Goal: Navigation & Orientation: Find specific page/section

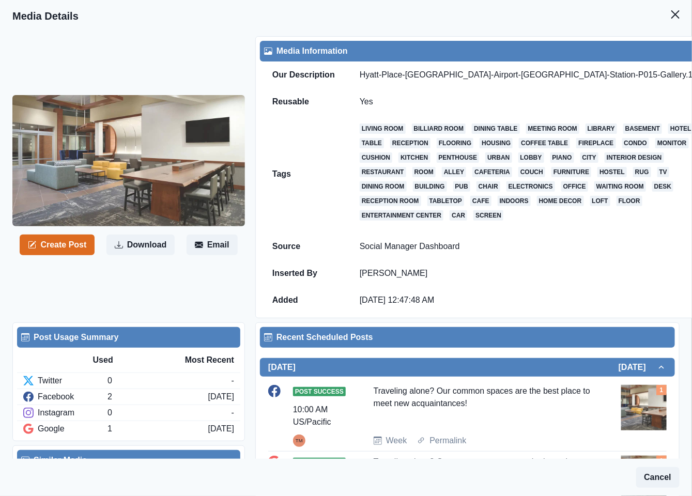
click at [671, 16] on icon "Close" at bounding box center [675, 14] width 8 height 8
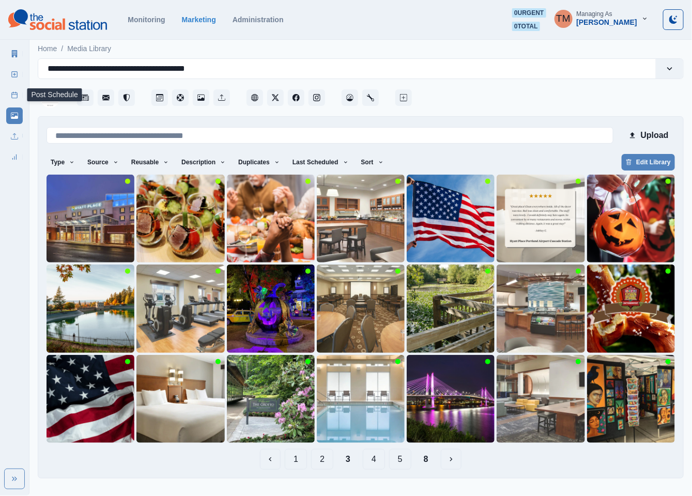
click at [16, 97] on icon at bounding box center [14, 94] width 7 height 7
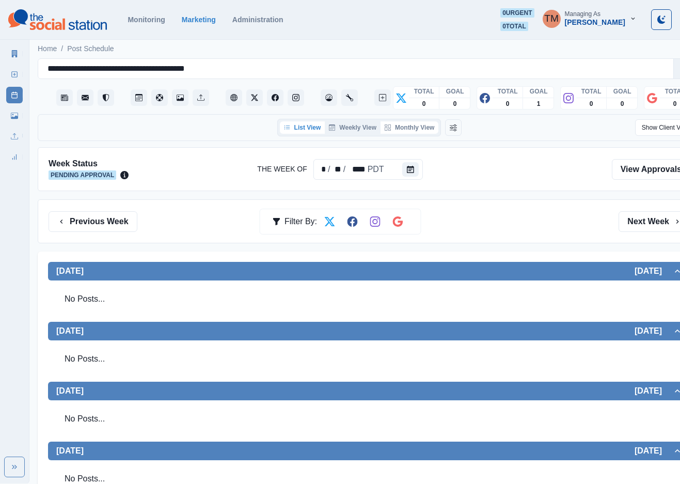
click at [417, 129] on button "Monthly View" at bounding box center [410, 127] width 58 height 12
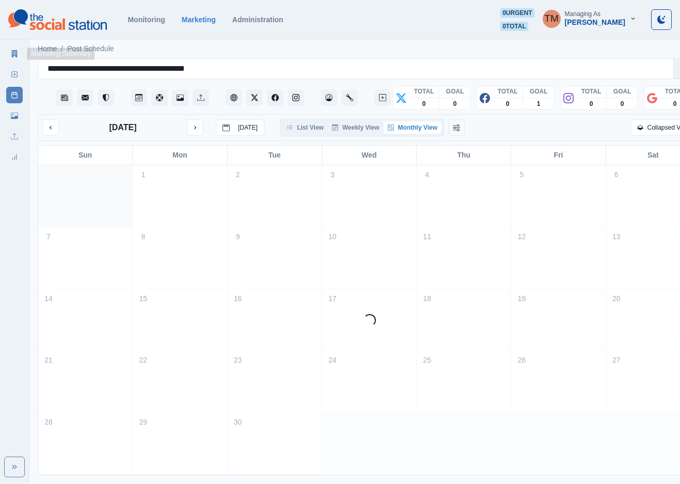
click at [5, 53] on div "Marketing Summary New Post Post Schedule Media Library Uploads Review Summary" at bounding box center [14, 103] width 29 height 124
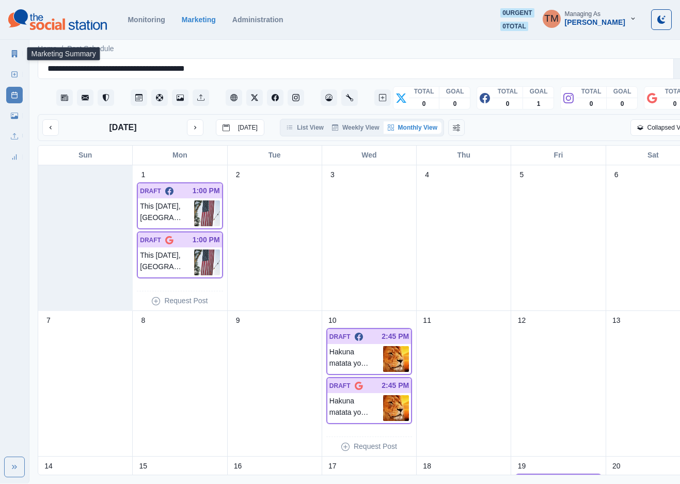
click at [9, 53] on link "Marketing Summary" at bounding box center [14, 53] width 17 height 17
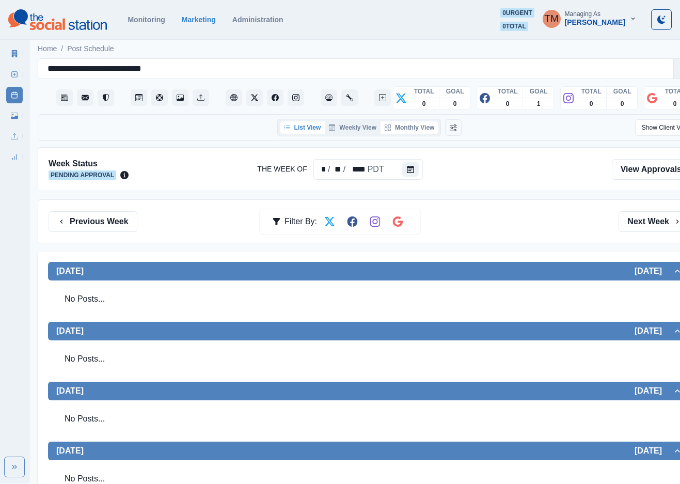
click at [413, 131] on button "Monthly View" at bounding box center [410, 127] width 58 height 12
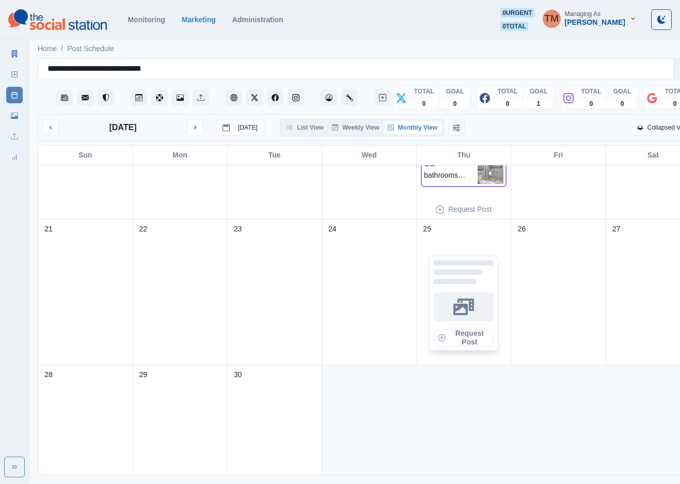
scroll to position [388, 0]
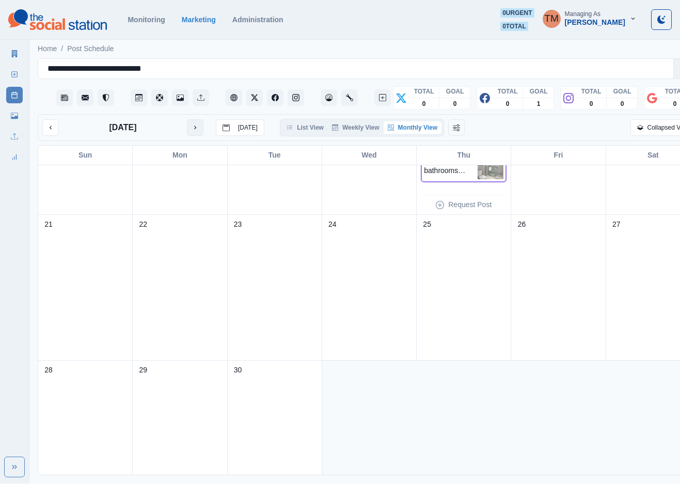
click at [198, 129] on icon "next month" at bounding box center [195, 127] width 7 height 7
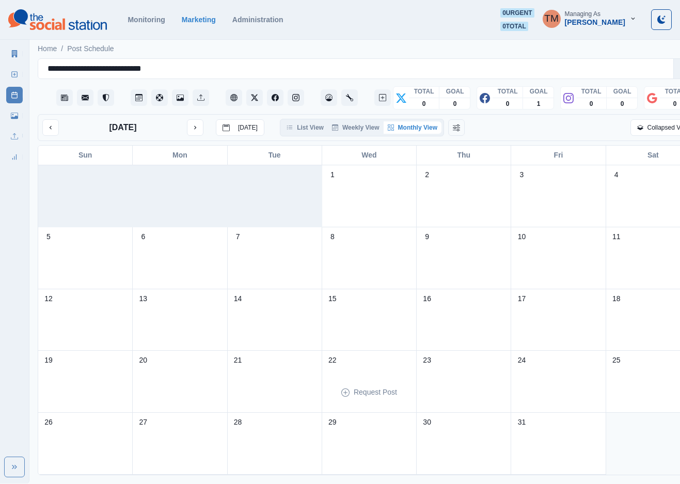
scroll to position [13, 0]
click at [16, 114] on icon at bounding box center [14, 115] width 7 height 7
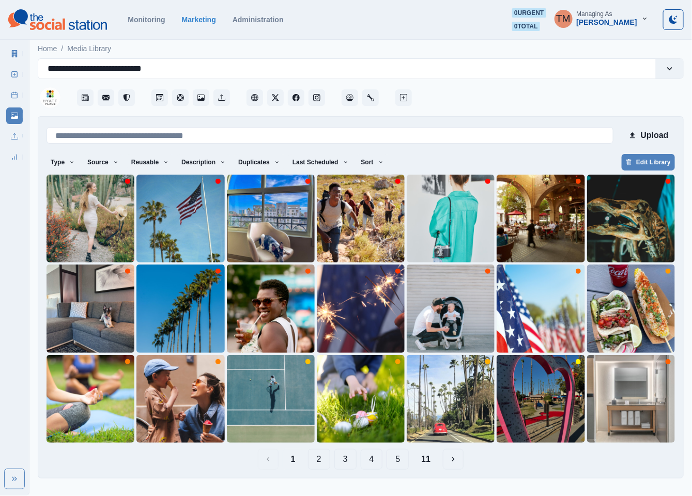
click at [326, 454] on button "2" at bounding box center [319, 459] width 22 height 21
